Goal: Task Accomplishment & Management: Manage account settings

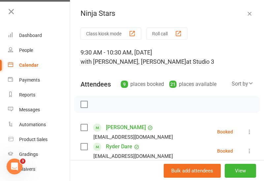
scroll to position [41, 0]
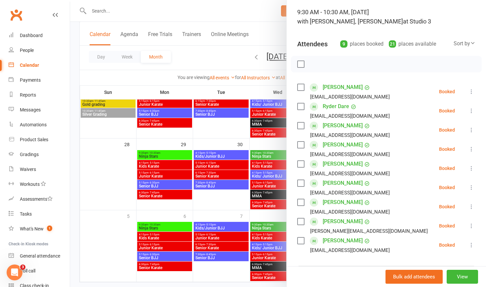
click at [75, 76] on div at bounding box center [278, 143] width 416 height 287
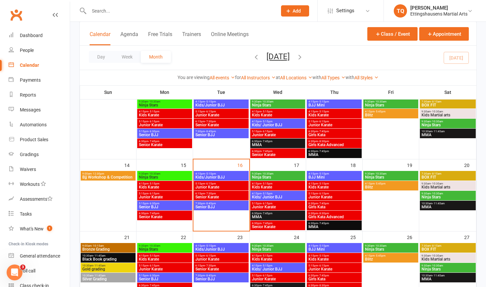
scroll to position [125, 0]
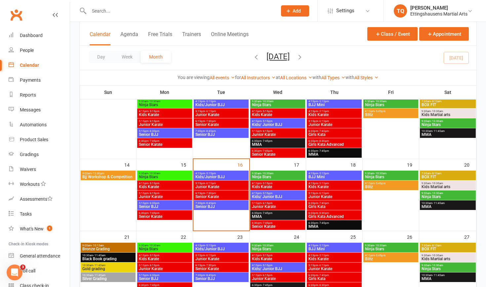
click at [208, 181] on span "Junior Karate" at bounding box center [221, 187] width 52 height 4
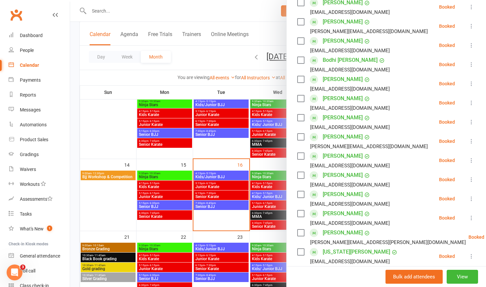
scroll to position [143, 0]
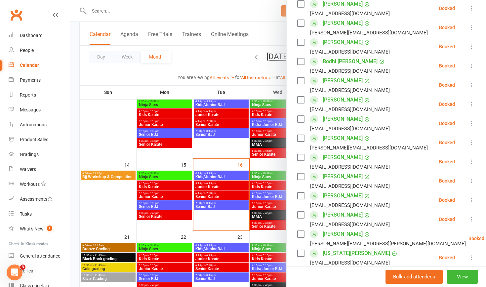
click at [264, 181] on icon at bounding box center [471, 180] width 7 height 7
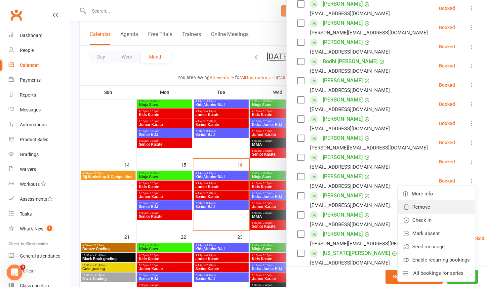
click at [264, 181] on link "Remove" at bounding box center [435, 206] width 77 height 13
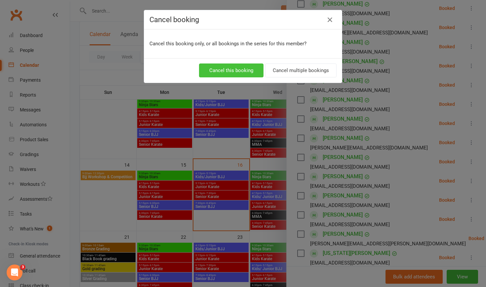
click at [241, 71] on button "Cancel this booking" at bounding box center [231, 70] width 64 height 14
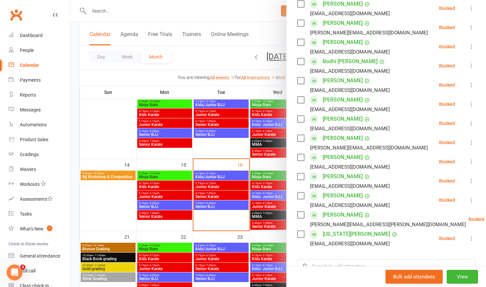
click at [264, 181] on div at bounding box center [278, 143] width 416 height 287
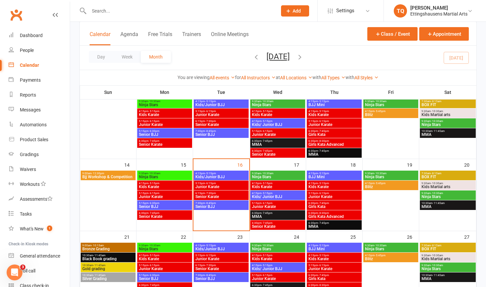
click at [264, 181] on span "Junior Karate" at bounding box center [277, 207] width 52 height 4
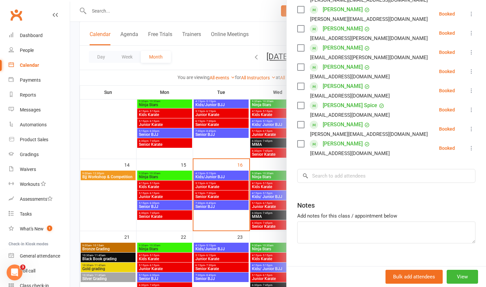
scroll to position [225, 0]
click at [264, 169] on input "search" at bounding box center [386, 176] width 178 height 14
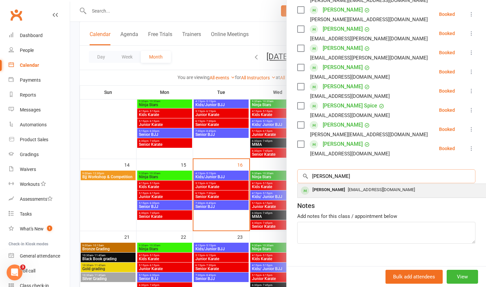
type input "[PERSON_NAME]"
drag, startPoint x: 327, startPoint y: 178, endPoint x: 336, endPoint y: 177, distance: 8.9
click at [264, 181] on span "[EMAIL_ADDRESS][DOMAIN_NAME]" at bounding box center [381, 189] width 67 height 5
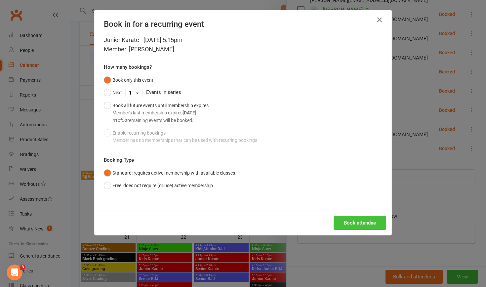
click at [264, 181] on button "Book attendee" at bounding box center [359, 223] width 53 height 14
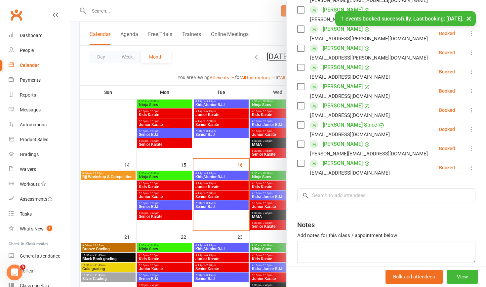
click at [73, 105] on div at bounding box center [278, 143] width 416 height 287
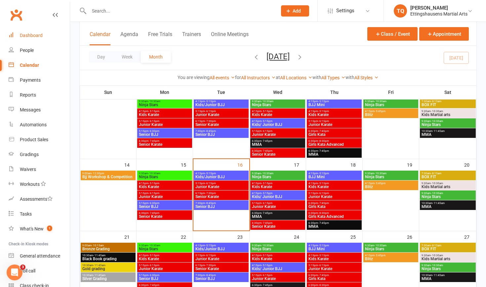
click at [23, 38] on div "Dashboard" at bounding box center [31, 35] width 23 height 5
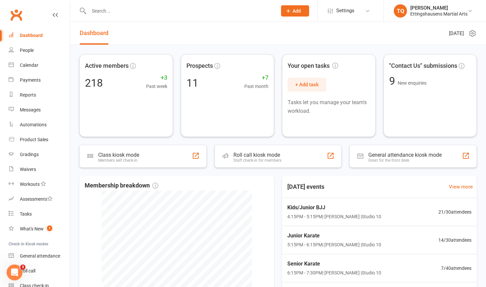
click at [35, 35] on div "Dashboard" at bounding box center [31, 35] width 23 height 5
click at [32, 51] on div "People" at bounding box center [27, 50] width 14 height 5
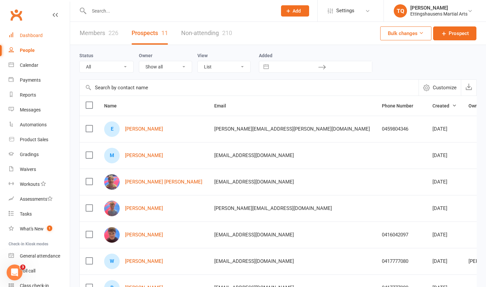
click at [34, 33] on div "Dashboard" at bounding box center [31, 35] width 23 height 5
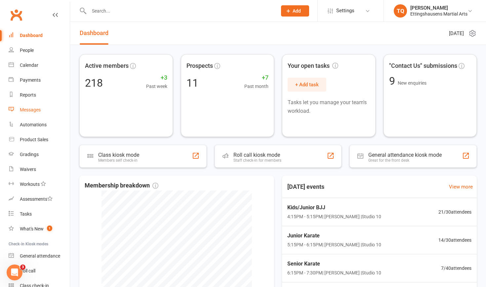
click at [32, 109] on div "Messages" at bounding box center [30, 109] width 21 height 5
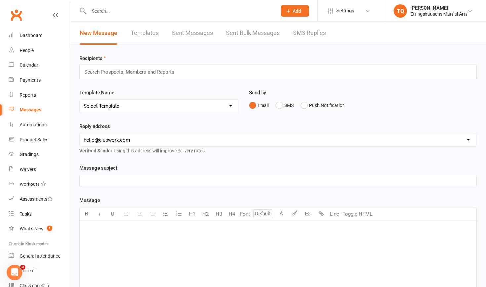
click at [250, 35] on link "Sent Bulk Messages" at bounding box center [253, 33] width 54 height 23
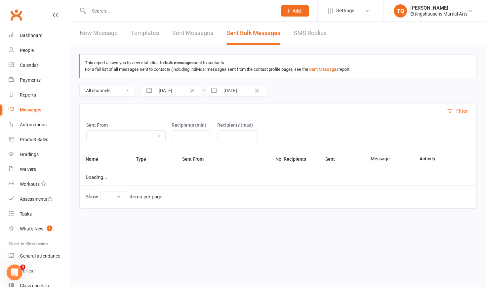
select select "10"
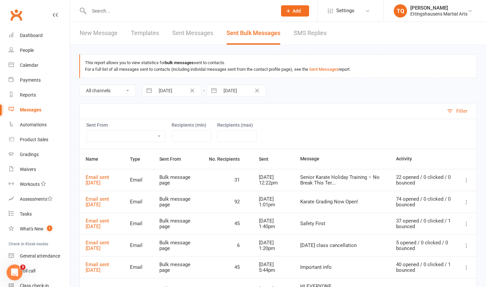
click at [264, 180] on icon at bounding box center [466, 180] width 7 height 7
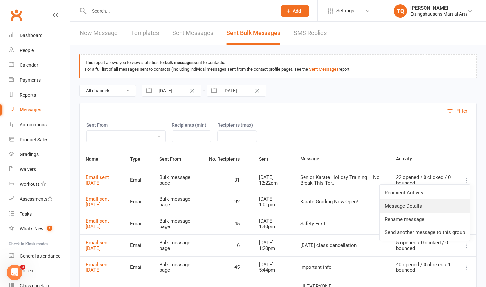
click at [264, 181] on link "Message Details" at bounding box center [424, 205] width 91 height 13
